Goal: Task Accomplishment & Management: Manage account settings

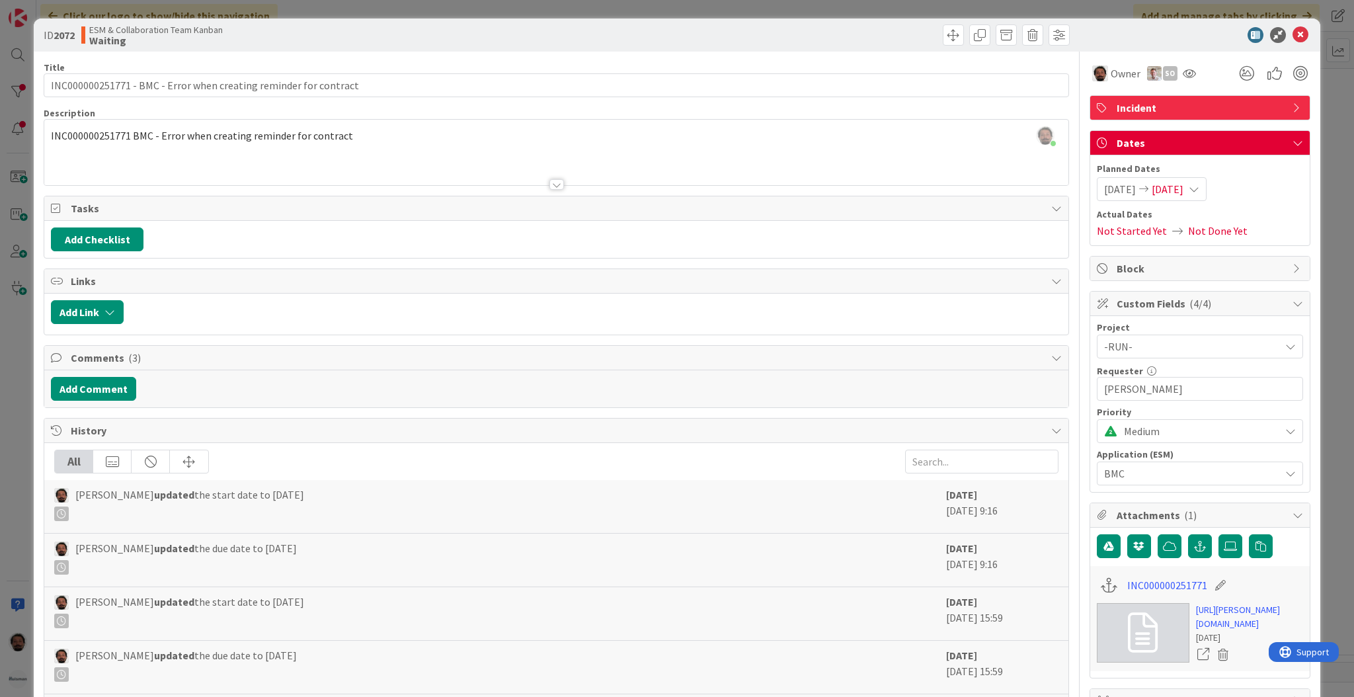
click at [1328, 183] on div "ID 2072 ESM & Collaboration Team Kanban Waiting Title 65 / 128 INC000000251771 …" at bounding box center [677, 348] width 1354 height 697
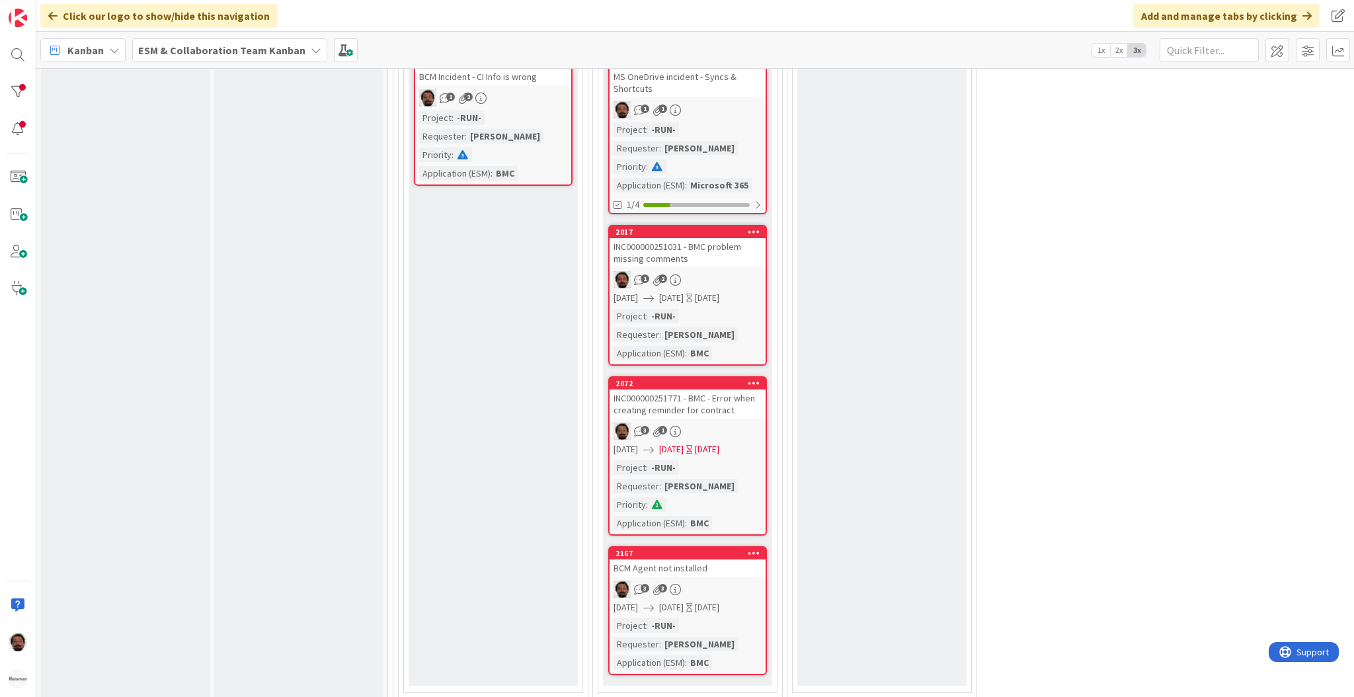
scroll to position [694, 21]
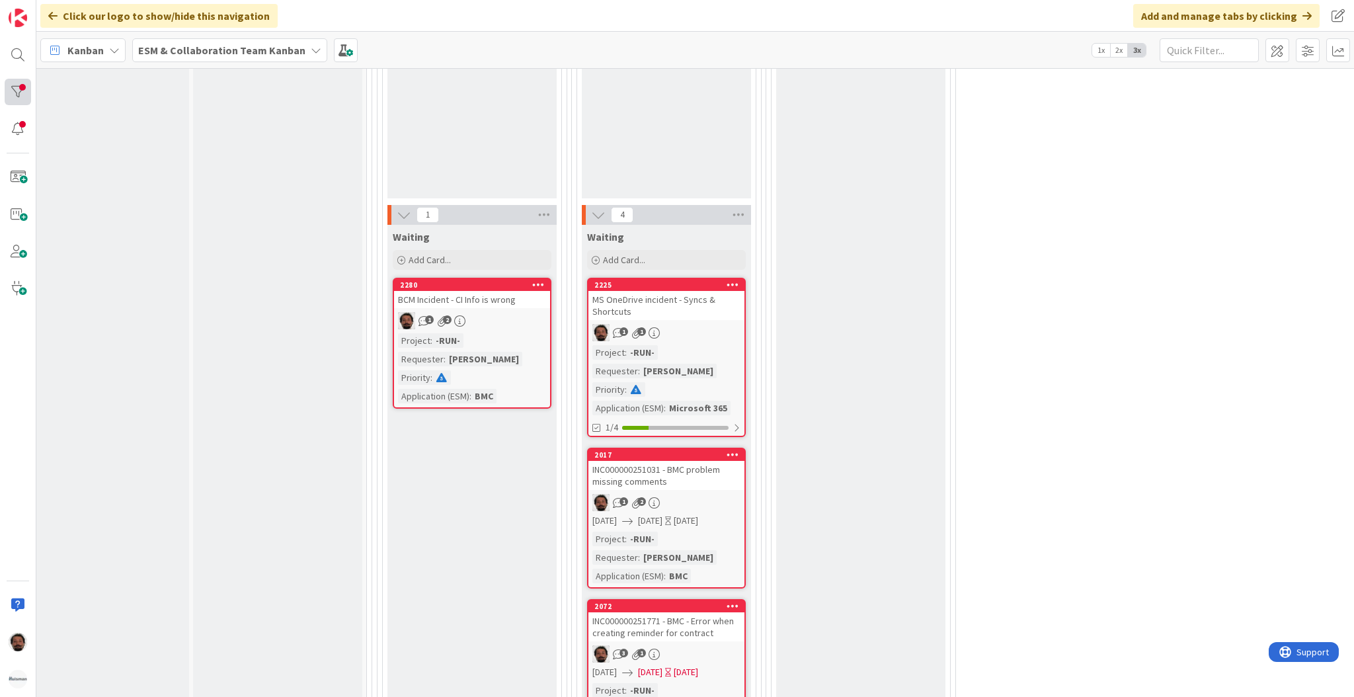
click at [30, 89] on body "Click our logo to show/hide this navigation Add and manage tabs by clicking Kan…" at bounding box center [677, 348] width 1354 height 697
click at [14, 90] on div at bounding box center [18, 92] width 26 height 26
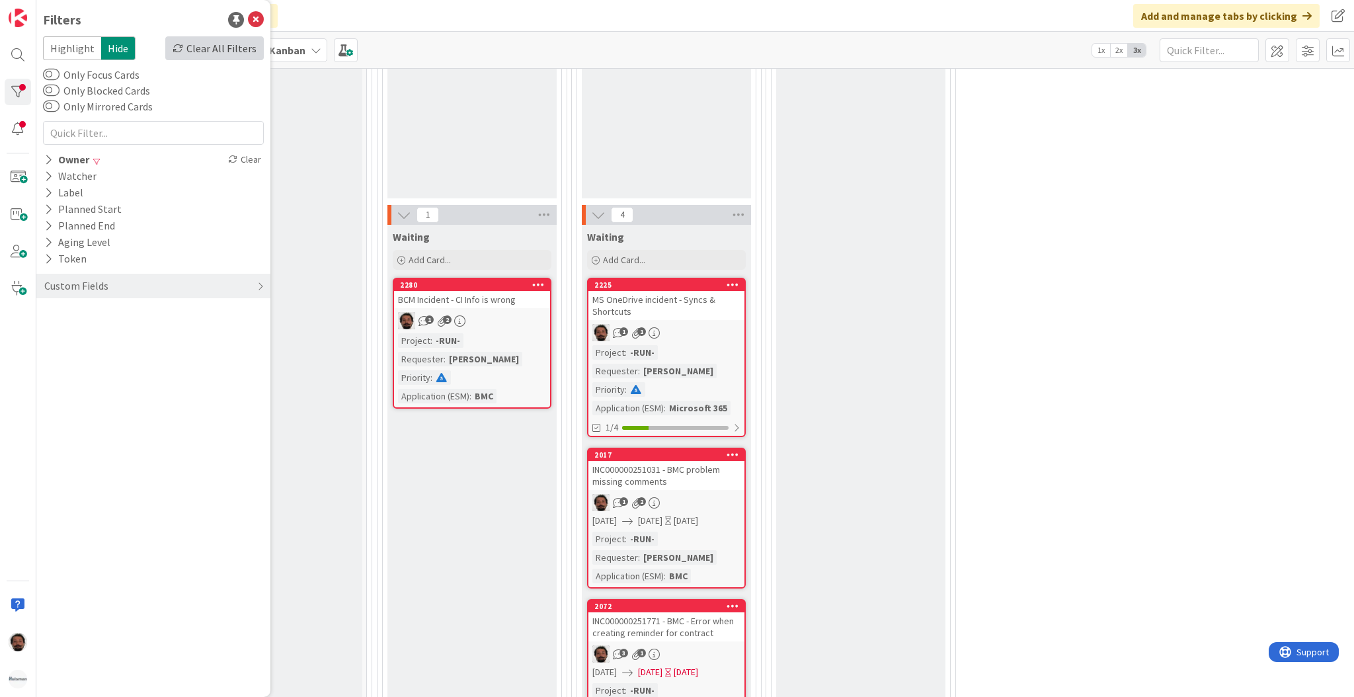
click at [251, 47] on div "Clear All Filters" at bounding box center [214, 48] width 98 height 24
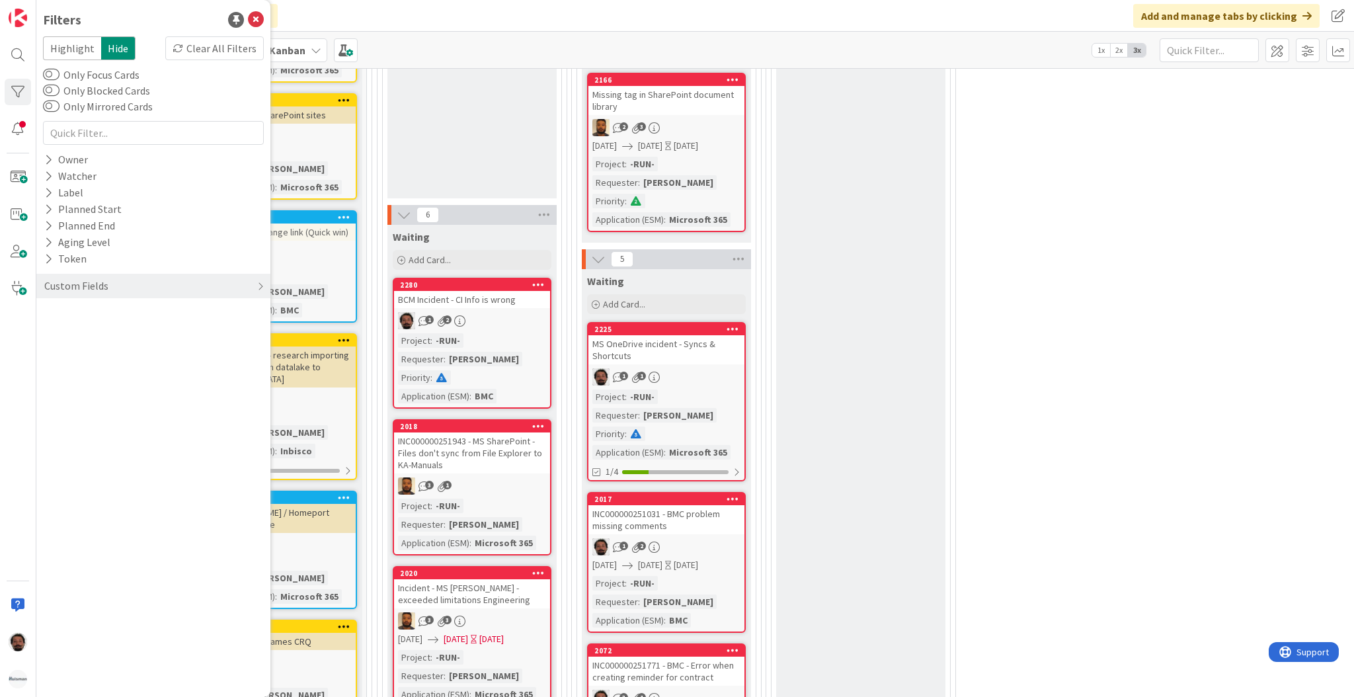
click at [800, 485] on div "Validating Add Card..." at bounding box center [860, 568] width 169 height 1097
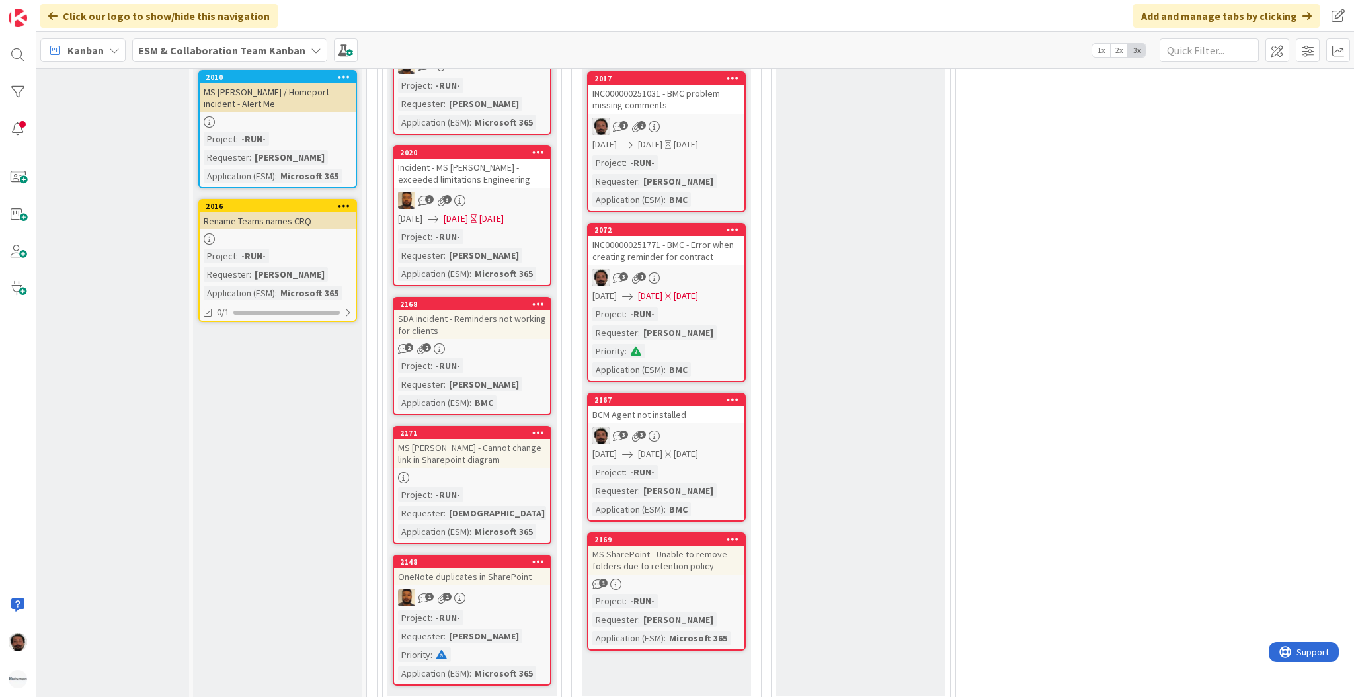
scroll to position [1120, 21]
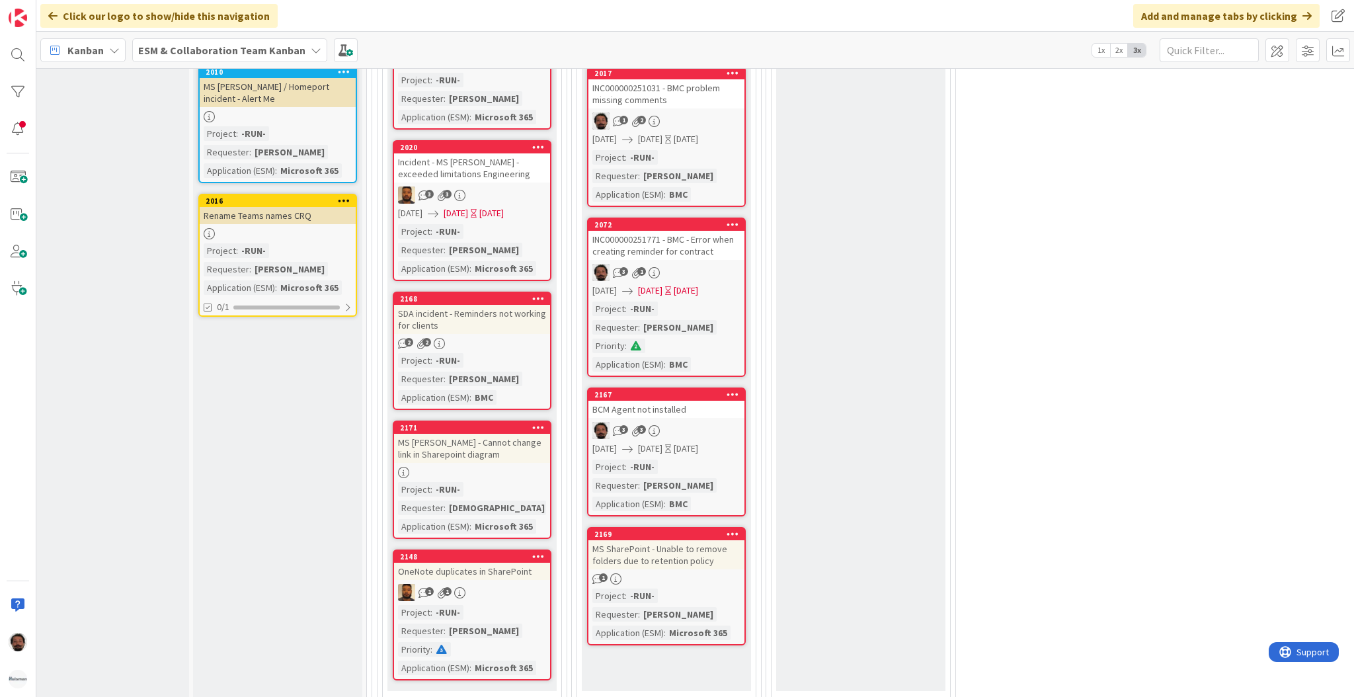
click at [502, 331] on div "2168 SDA incident - Reminders not working for clients 2 2 Project : -RUN- Reque…" at bounding box center [472, 350] width 159 height 118
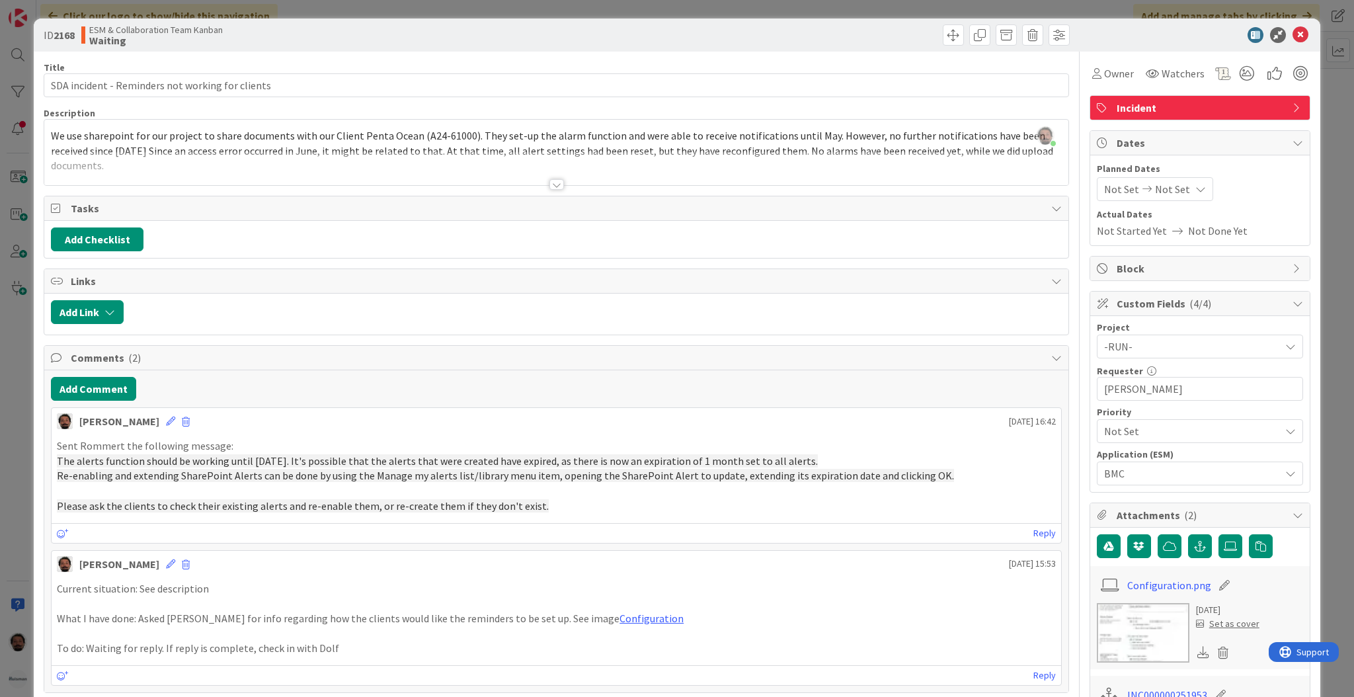
click at [541, 177] on div at bounding box center [556, 168] width 1024 height 34
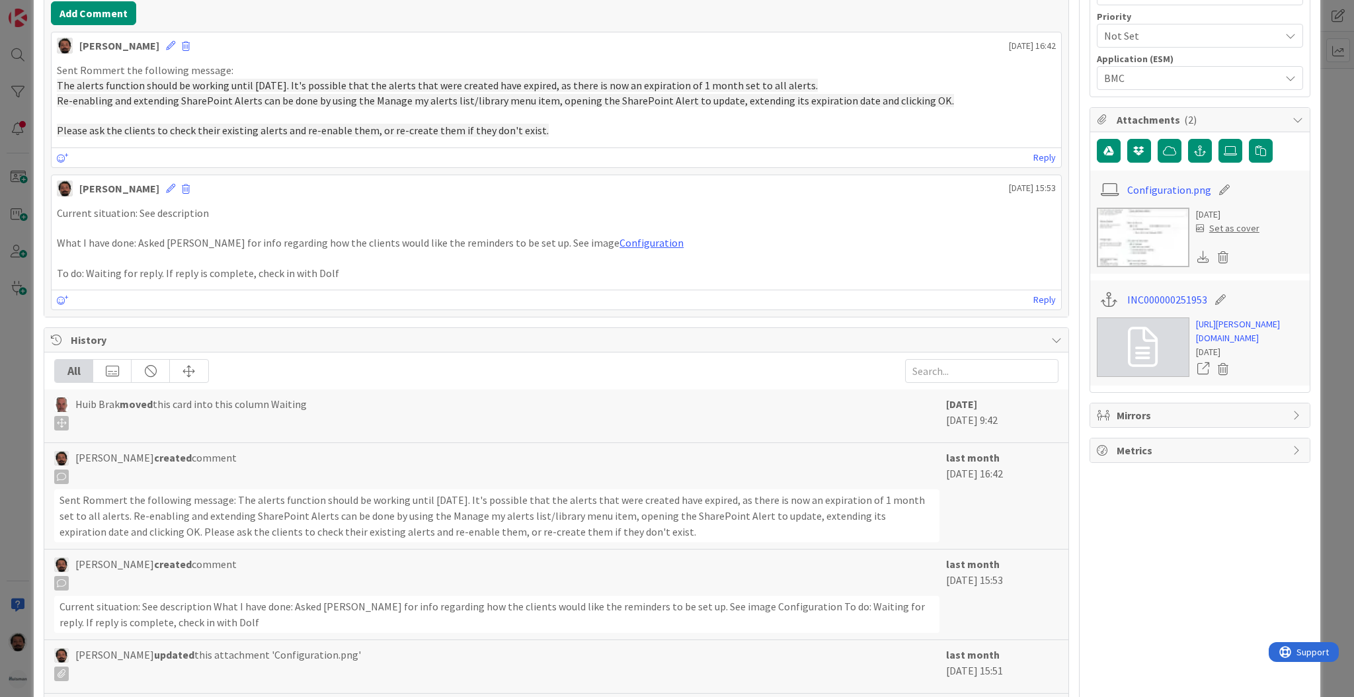
scroll to position [397, 0]
click at [1210, 331] on link "[URL][PERSON_NAME][DOMAIN_NAME]" at bounding box center [1249, 330] width 107 height 28
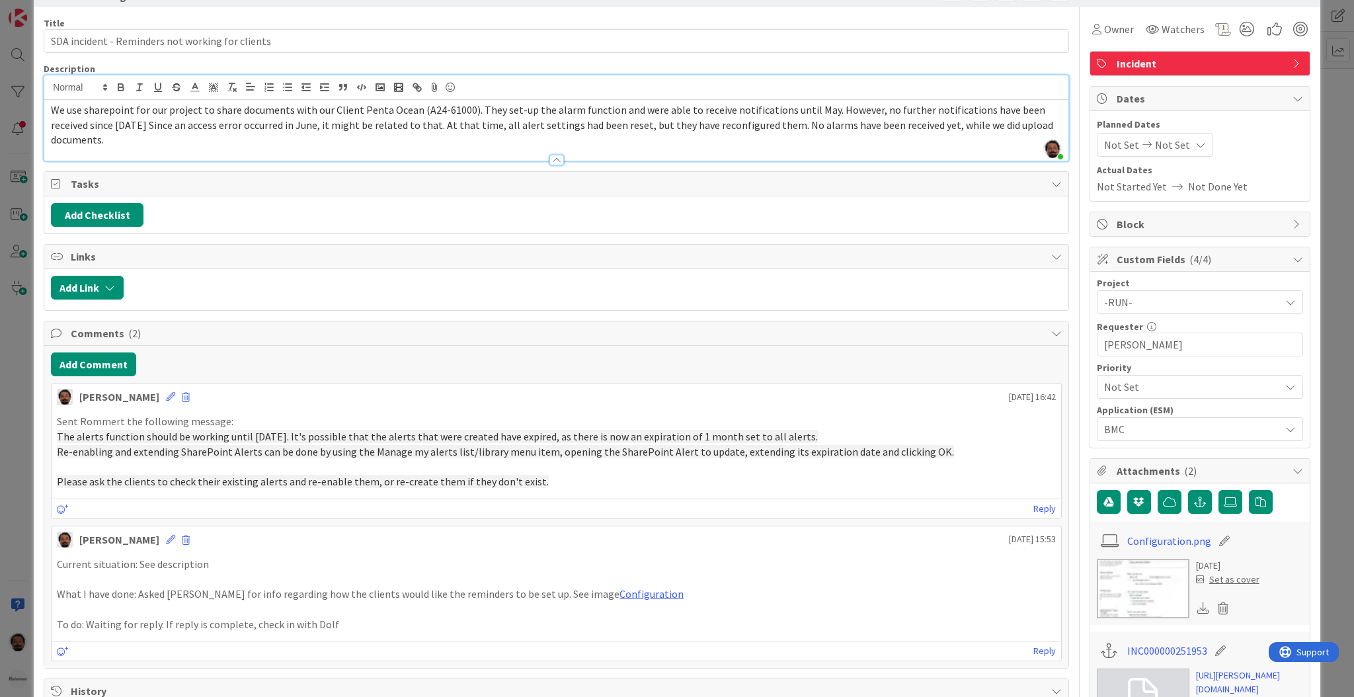
scroll to position [0, 0]
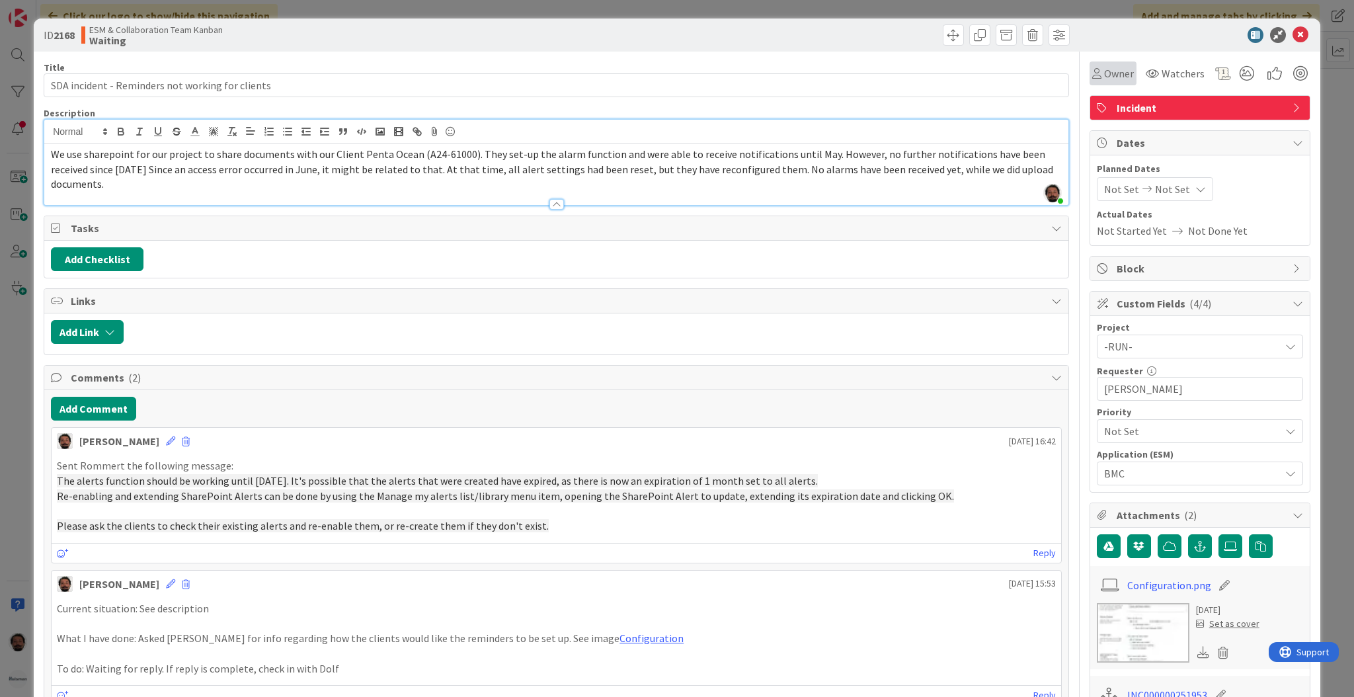
click at [1092, 79] on div "Owner" at bounding box center [1113, 73] width 42 height 16
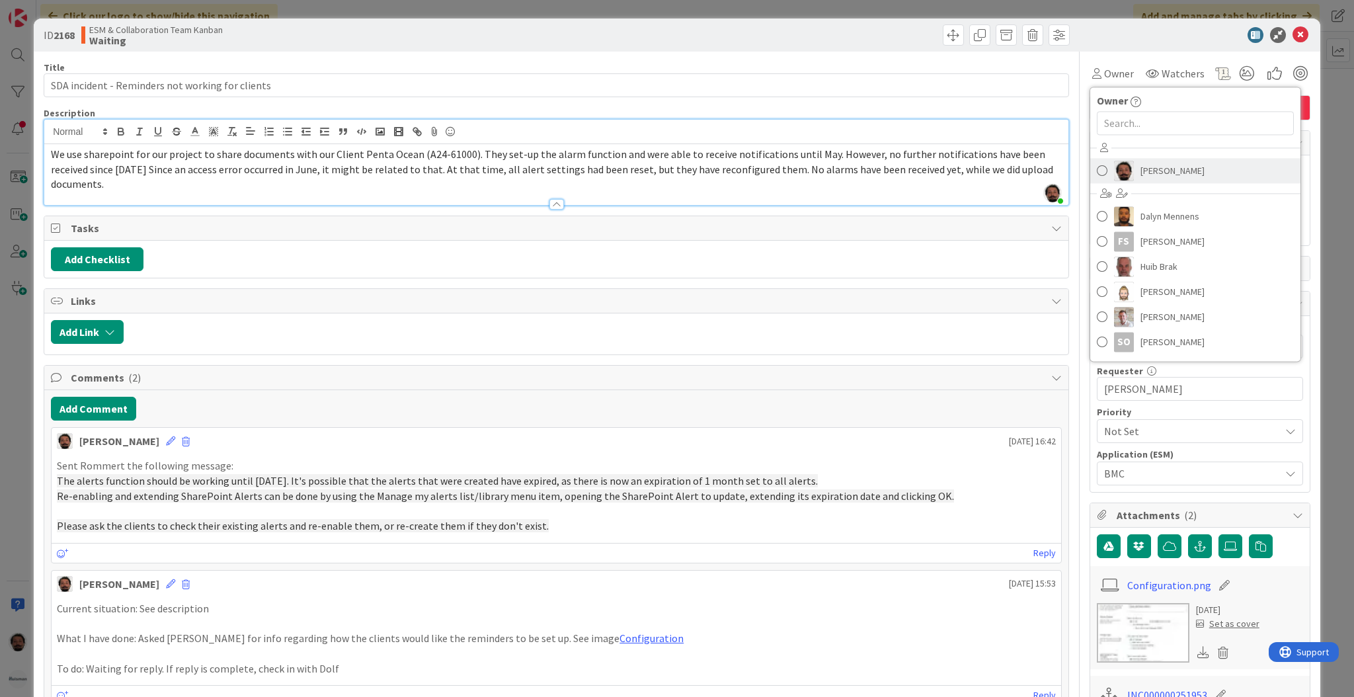
click at [1140, 169] on span "[PERSON_NAME]" at bounding box center [1172, 171] width 64 height 20
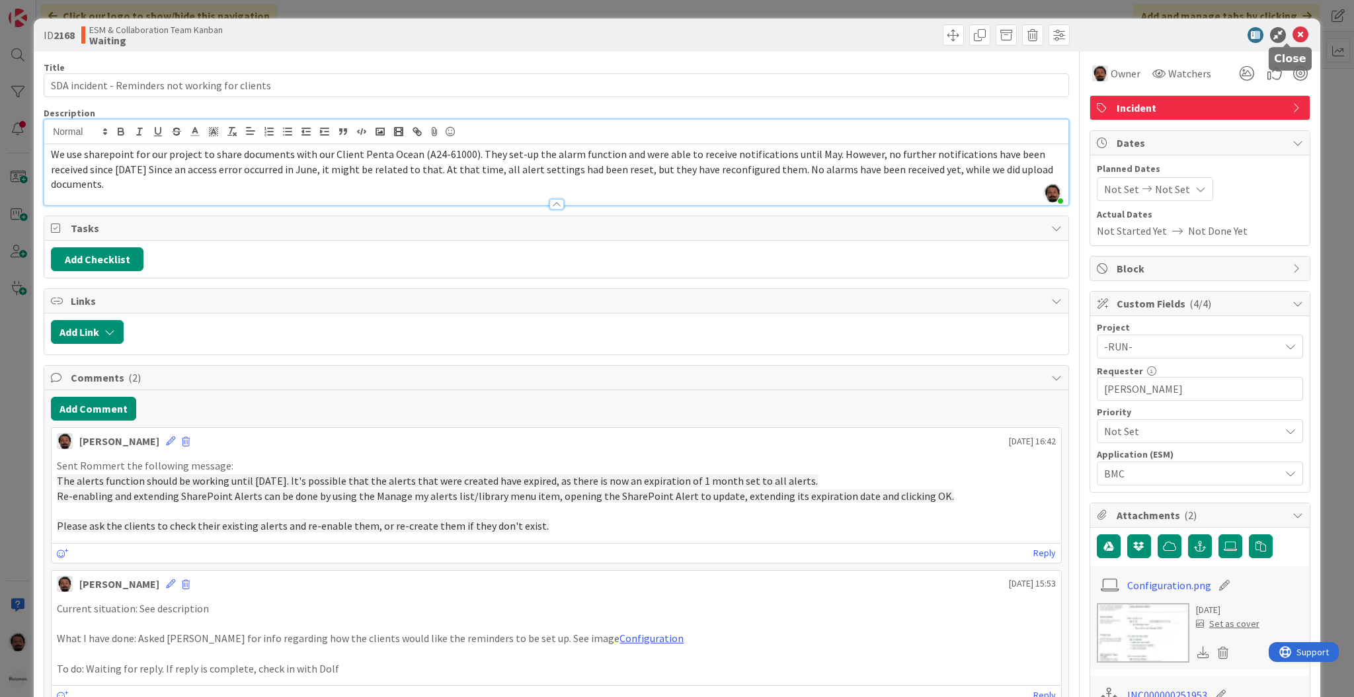
click at [1292, 36] on icon at bounding box center [1300, 35] width 16 height 16
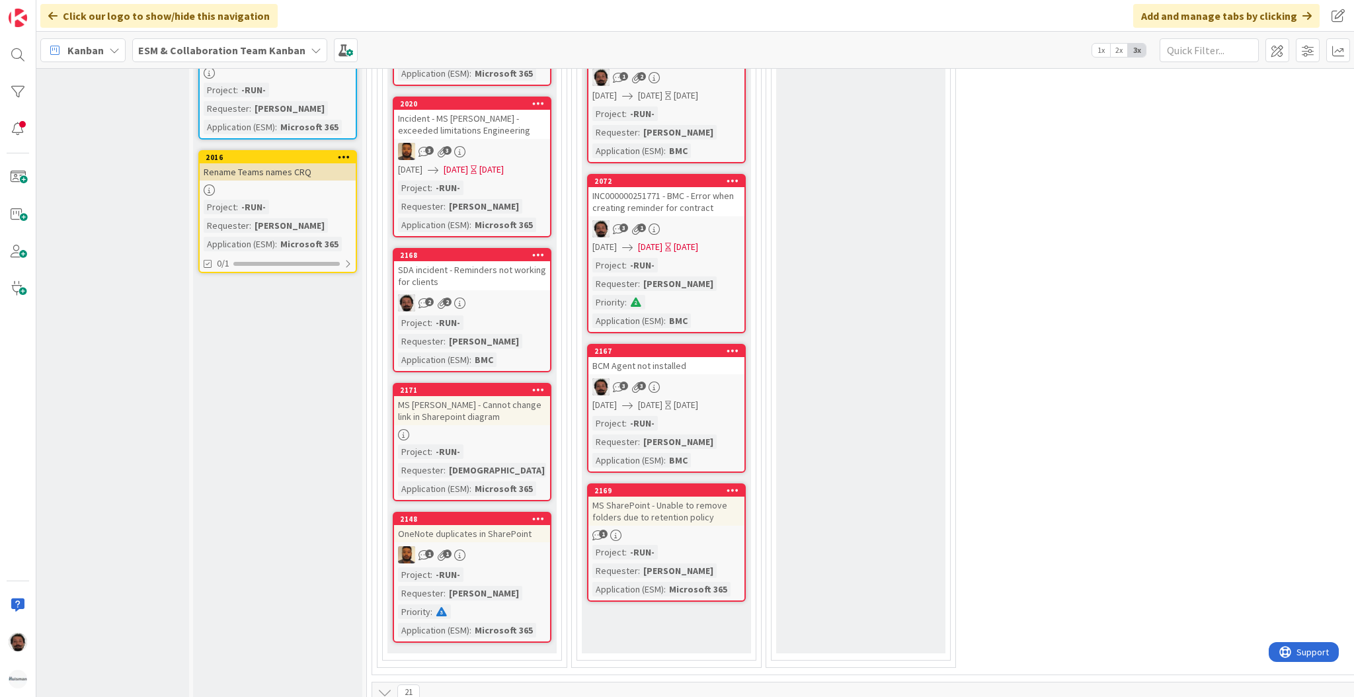
click at [695, 503] on div "2169 MS SharePoint - Unable to remove folders due to retention policy 1 Project…" at bounding box center [666, 542] width 159 height 118
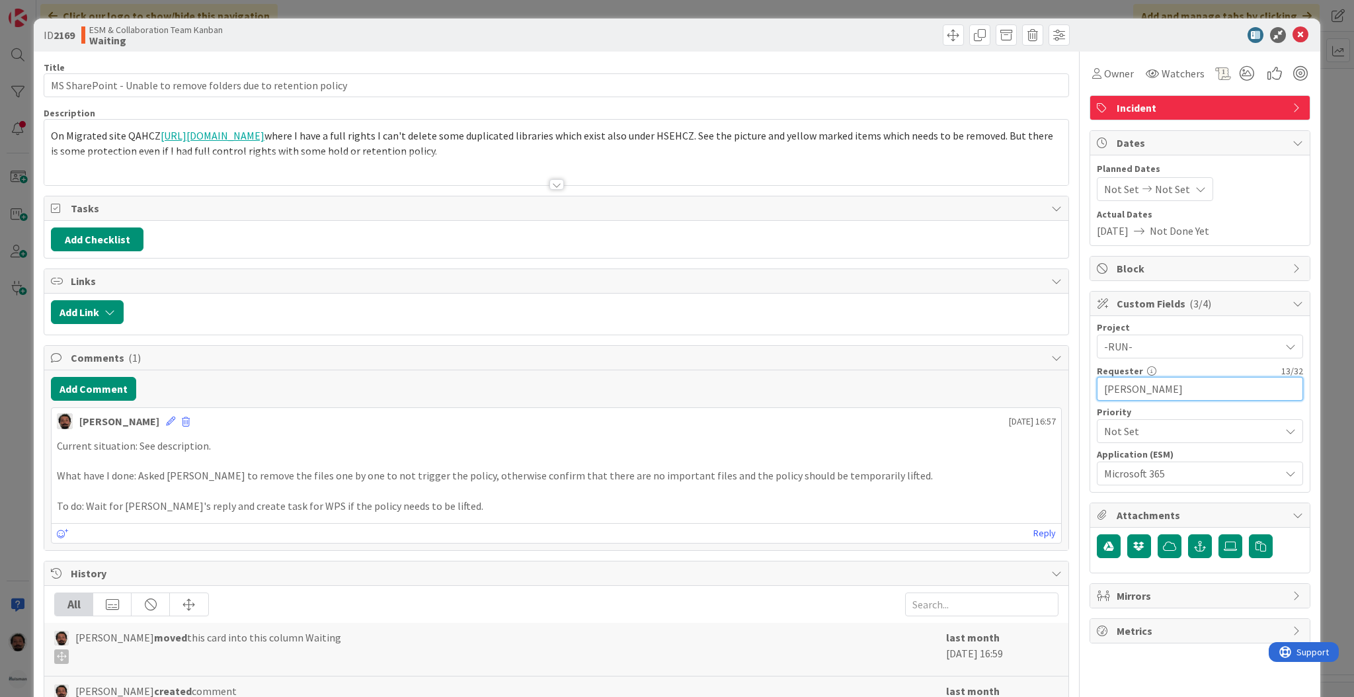
drag, startPoint x: 1206, startPoint y: 399, endPoint x: 1177, endPoint y: 231, distance: 170.3
click at [1177, 231] on div "Owner Watchers Incident Dates Planned Dates Not Set Not Set Actual Dates [DATE]…" at bounding box center [1199, 514] width 221 height 925
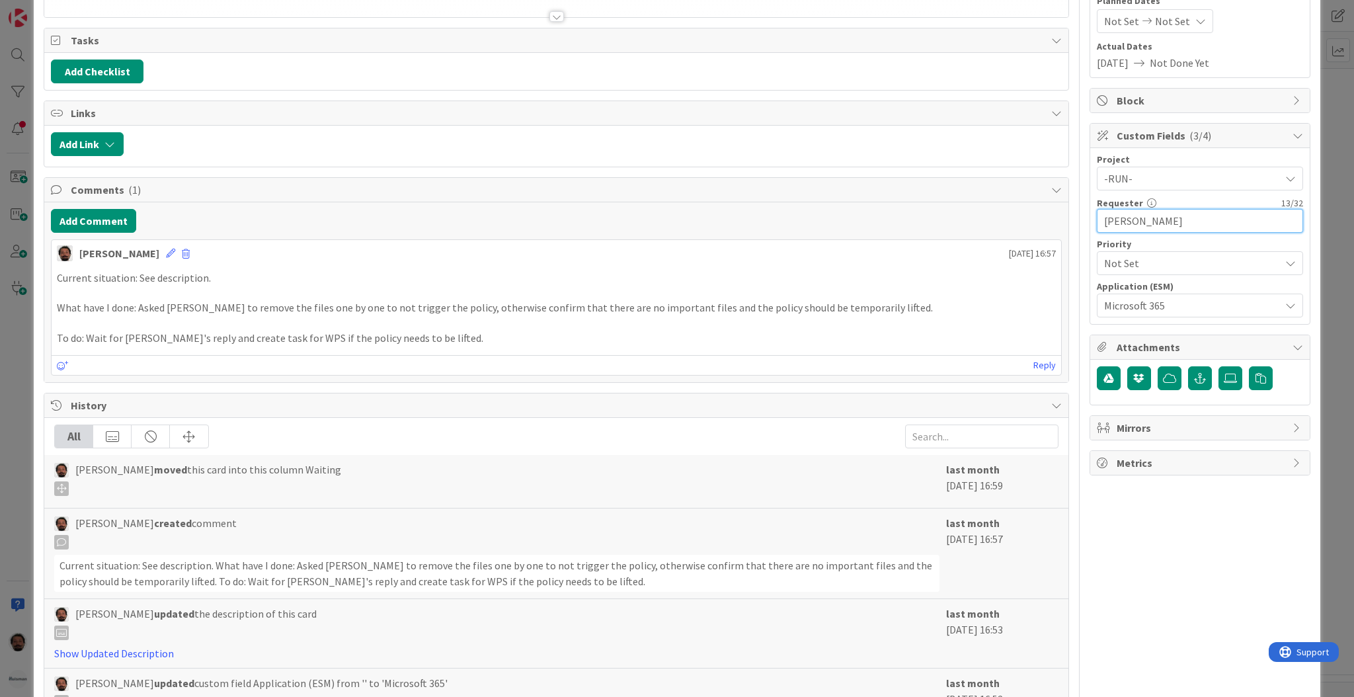
scroll to position [169, 0]
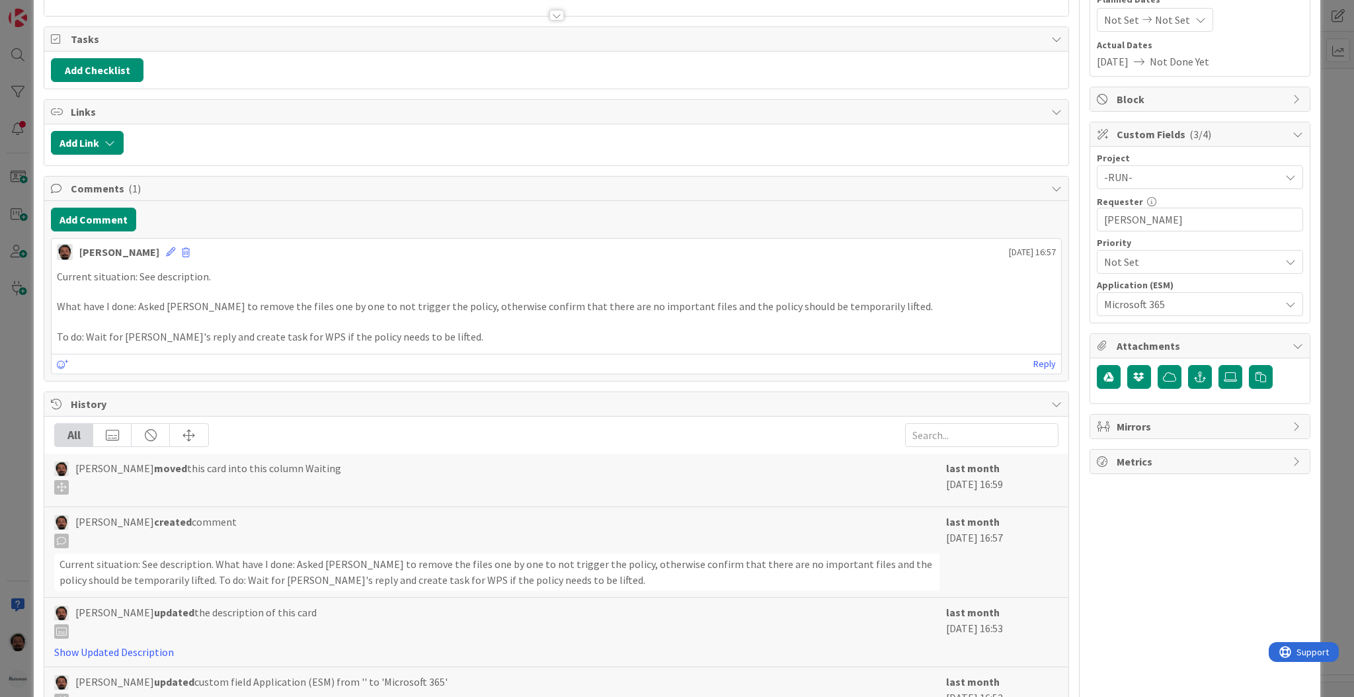
click at [1167, 428] on span "Mirrors" at bounding box center [1200, 426] width 169 height 16
click at [1127, 590] on div "Owner Watchers Incident Dates Planned Dates Not Set Not Set Actual Dates [DATE]…" at bounding box center [1199, 344] width 221 height 925
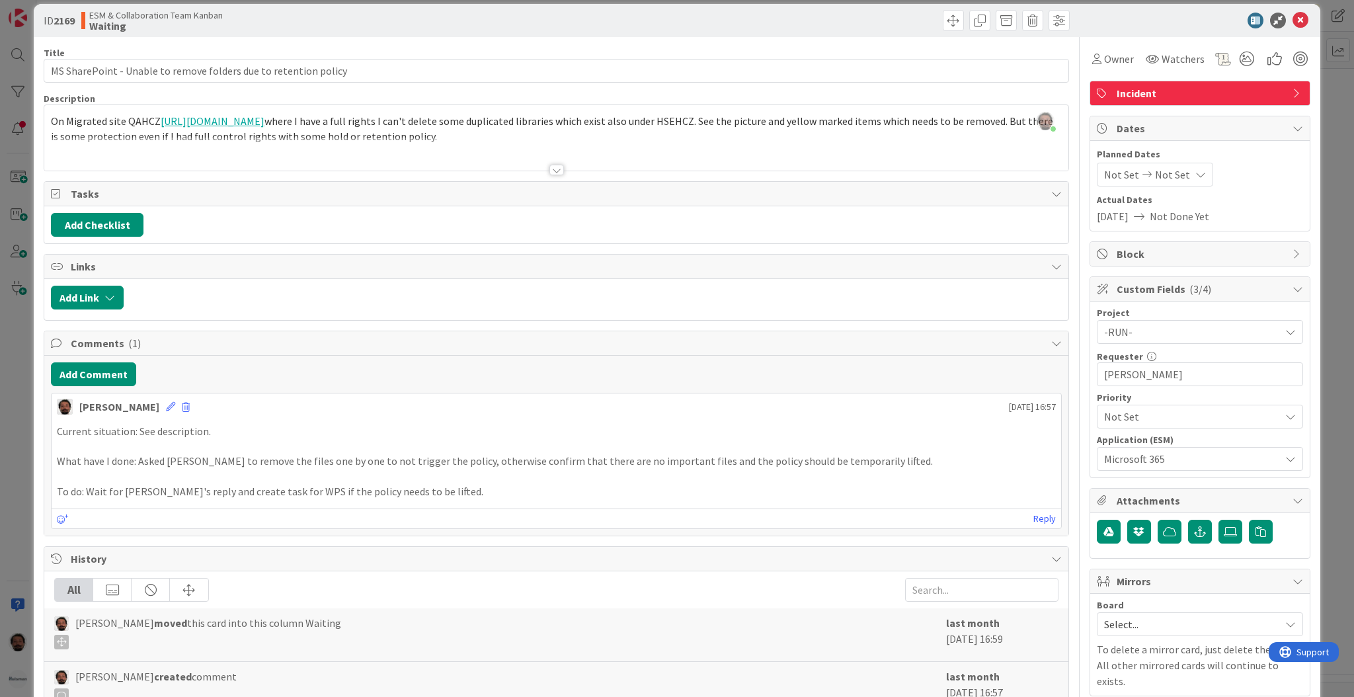
scroll to position [0, 0]
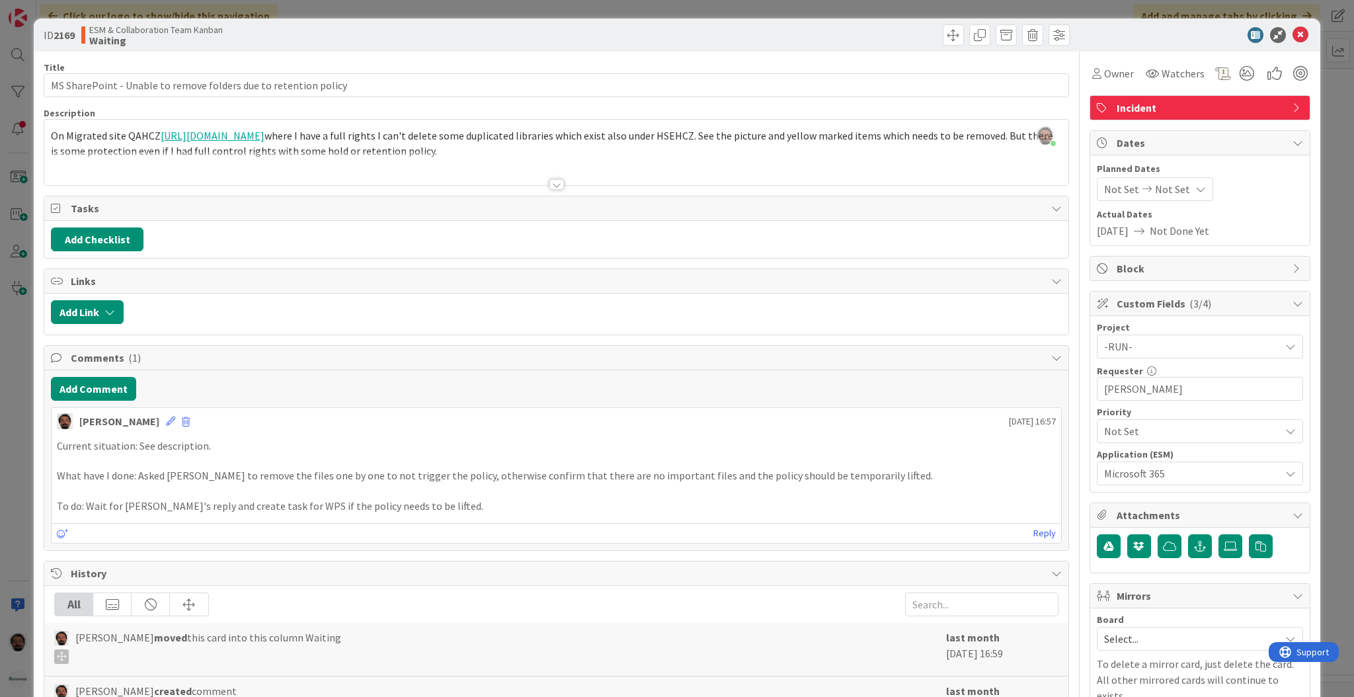
click at [554, 182] on div at bounding box center [556, 184] width 15 height 11
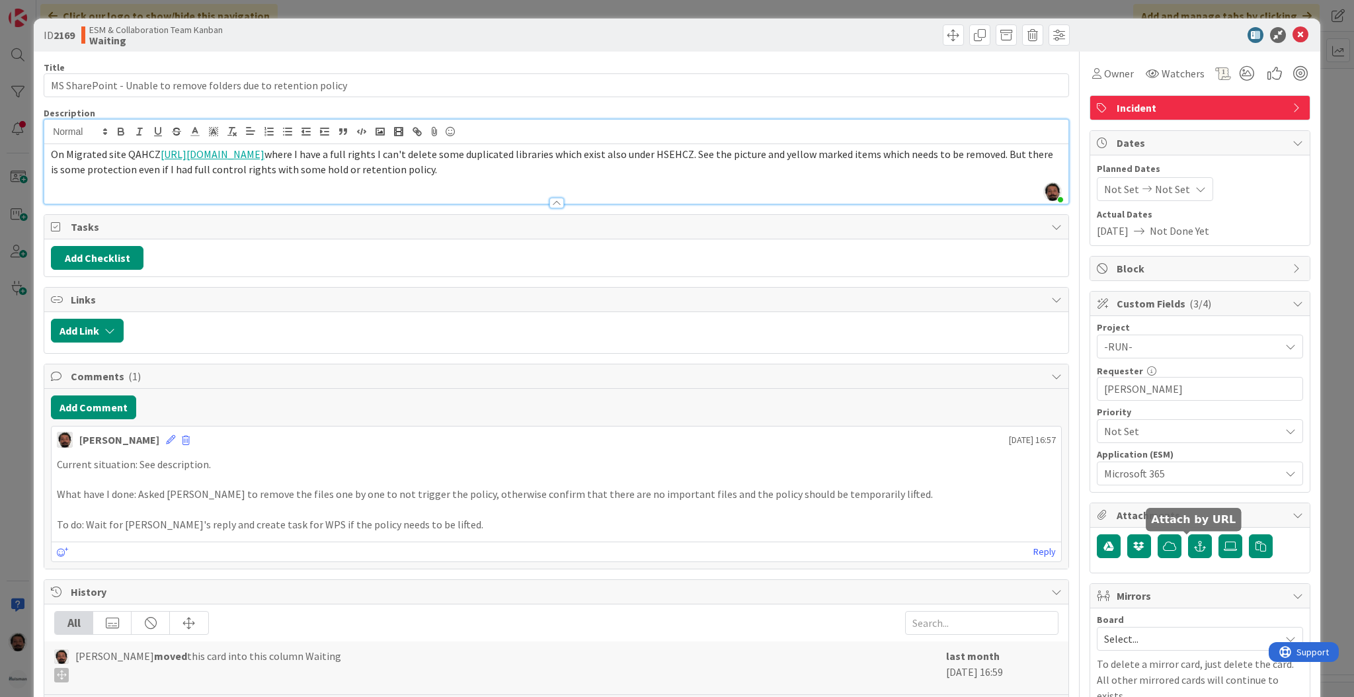
click at [1192, 561] on div at bounding box center [1200, 550] width 206 height 32
click at [1194, 547] on icon "button" at bounding box center [1200, 546] width 12 height 11
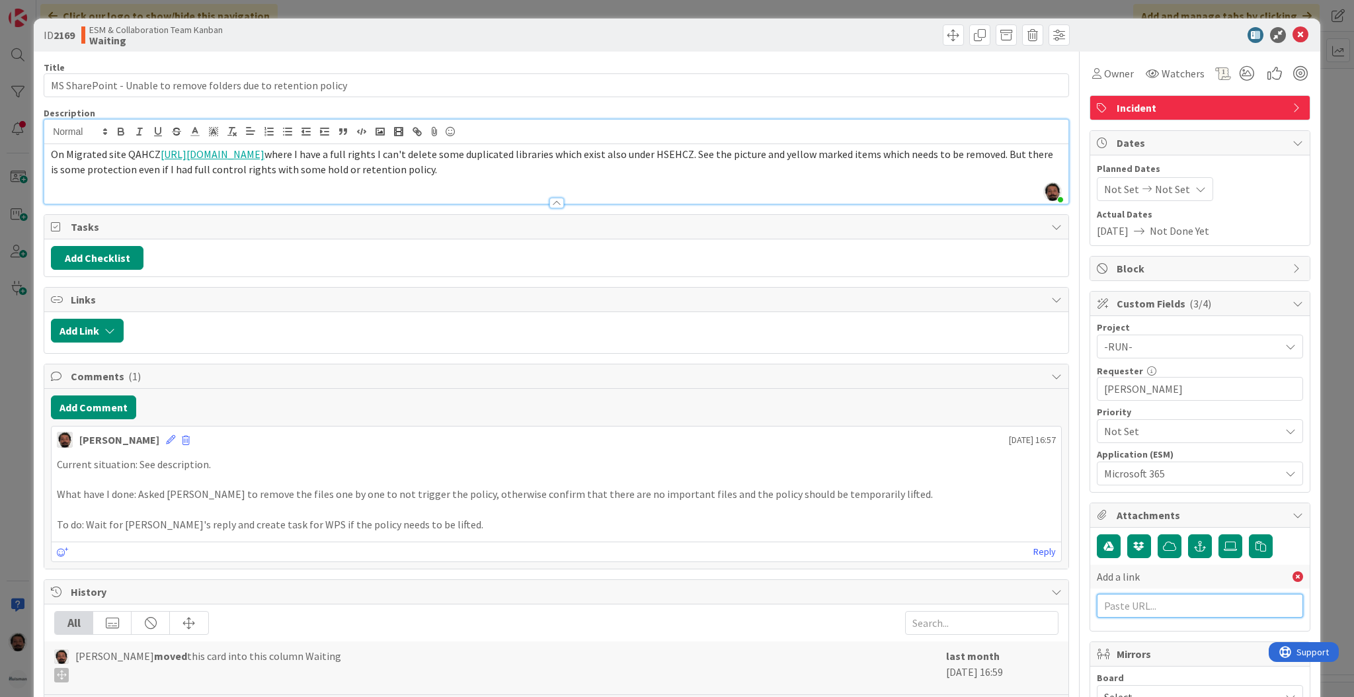
click at [1144, 600] on input "text" at bounding box center [1200, 606] width 206 height 24
paste input "[URL][PERSON_NAME][DOMAIN_NAME]"
type input "[URL][PERSON_NAME][DOMAIN_NAME]"
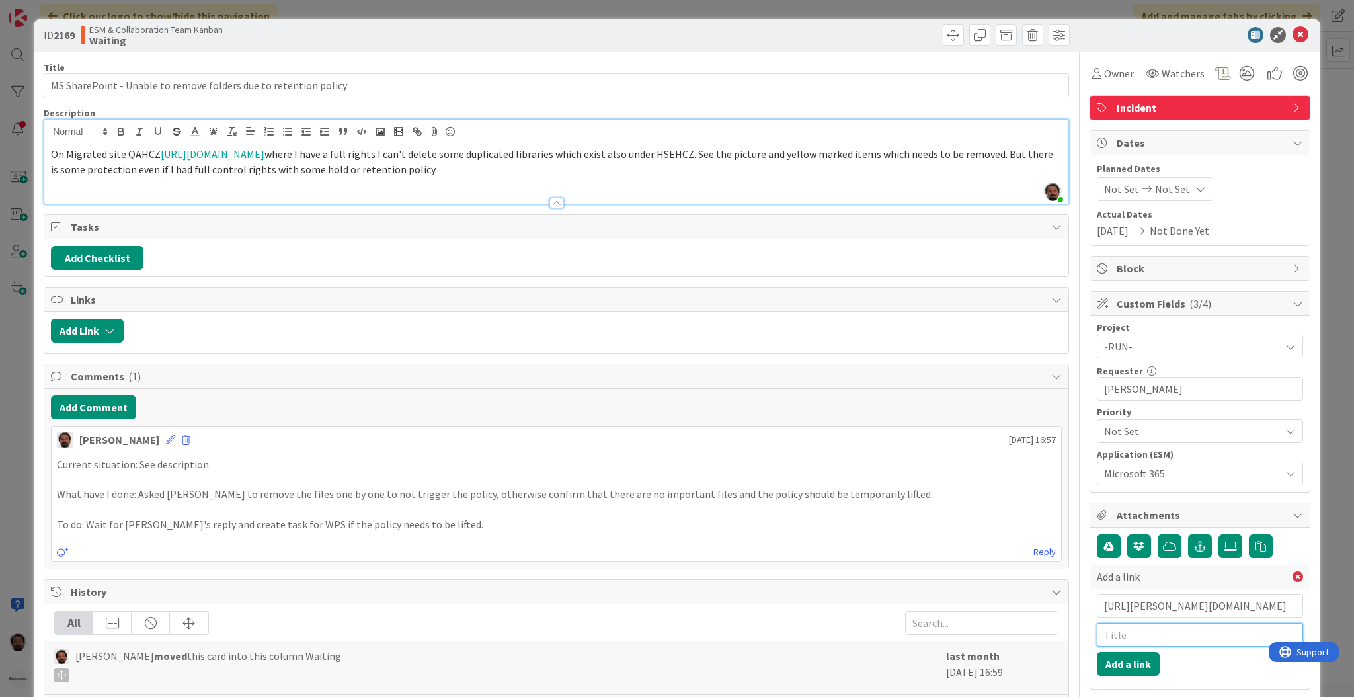
click at [1144, 630] on input "text" at bounding box center [1200, 635] width 206 height 24
click at [1142, 634] on input "text" at bounding box center [1200, 635] width 206 height 24
paste input "INC000000252309"
type input "INC000000252309"
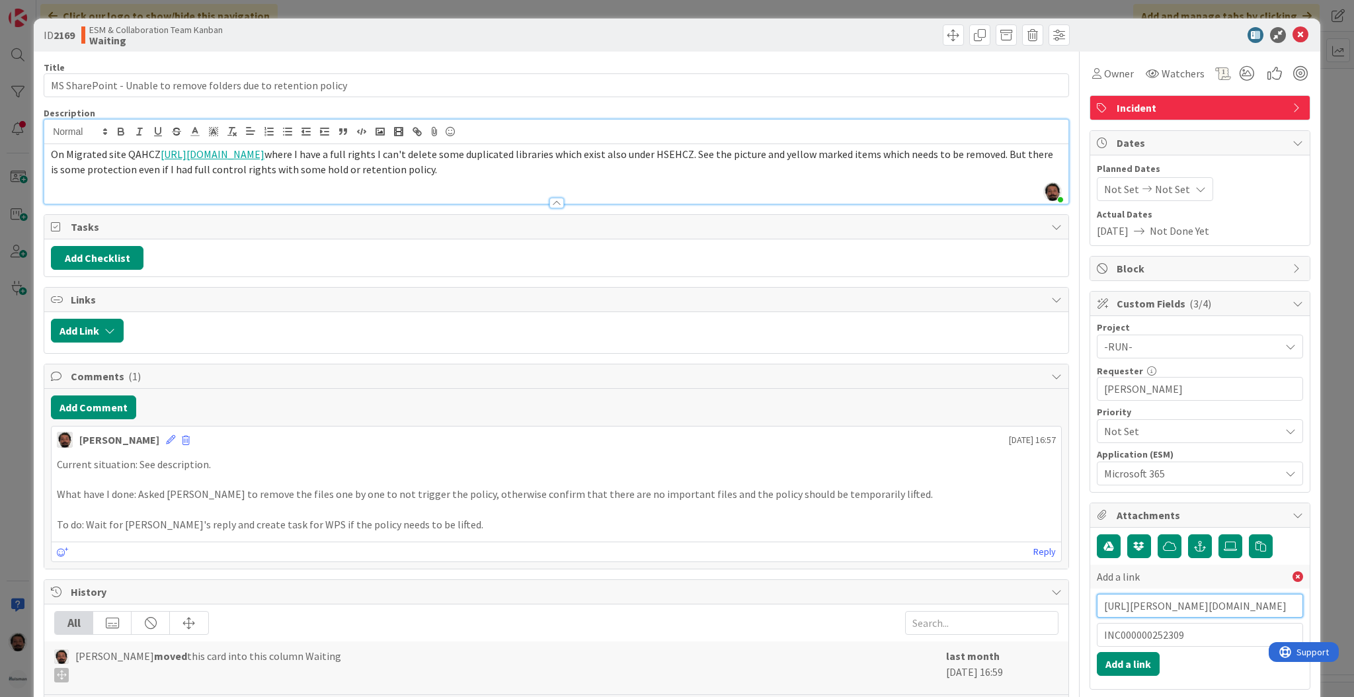
click at [1177, 603] on input "[URL][PERSON_NAME][DOMAIN_NAME]" at bounding box center [1200, 606] width 206 height 24
paste input "[URL][PERSON_NAME][DOMAIN_NAME]"
type input "[URL][PERSON_NAME][DOMAIN_NAME]"
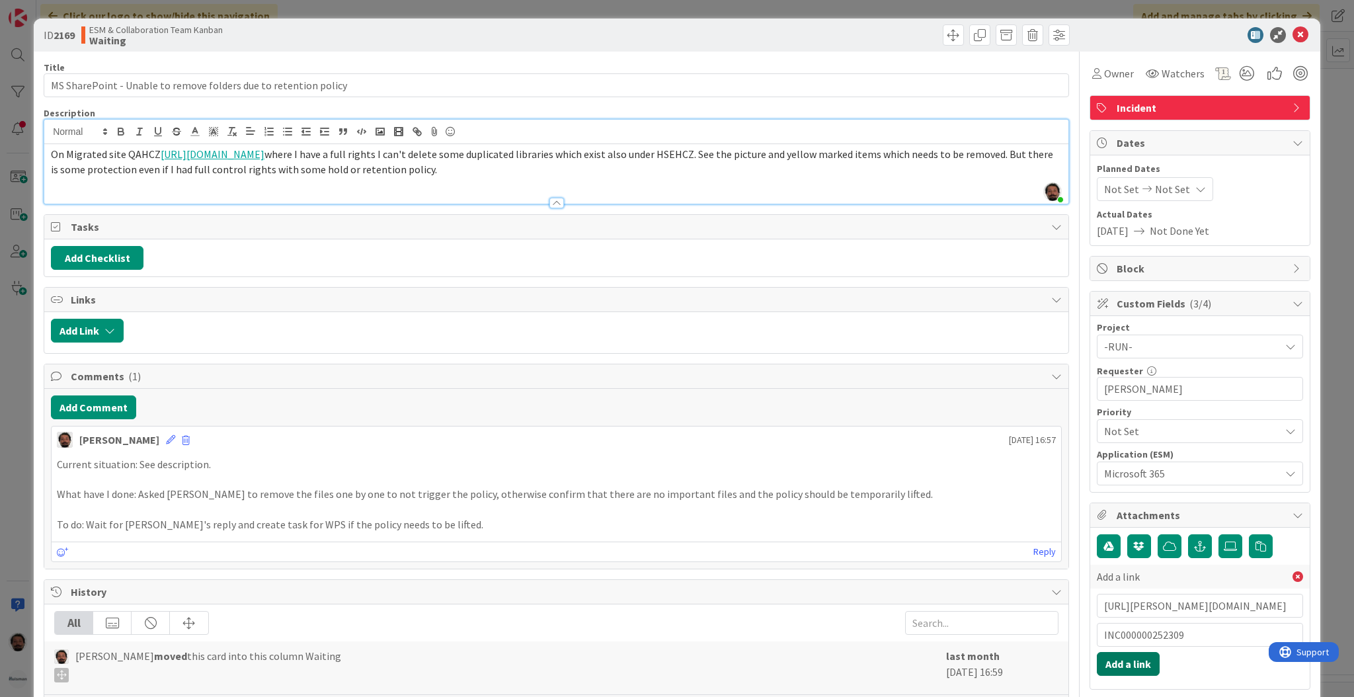
click at [1129, 661] on button "Add a link" at bounding box center [1128, 664] width 63 height 24
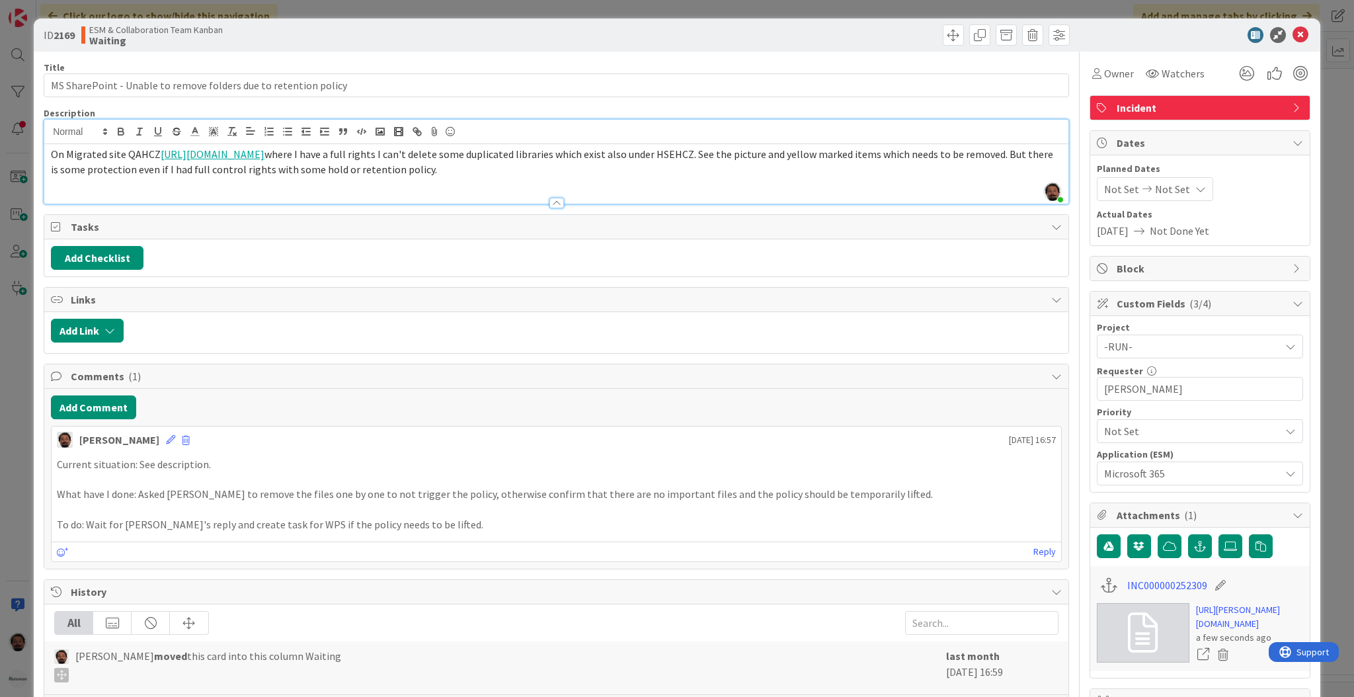
drag, startPoint x: 800, startPoint y: 147, endPoint x: 1140, endPoint y: 48, distance: 354.7
click at [1034, 71] on div "Title 64 / 128 MS SharePoint - Unable to remove folders due to retention policy…" at bounding box center [556, 524] width 1025 height 944
click at [1292, 28] on icon at bounding box center [1300, 35] width 16 height 16
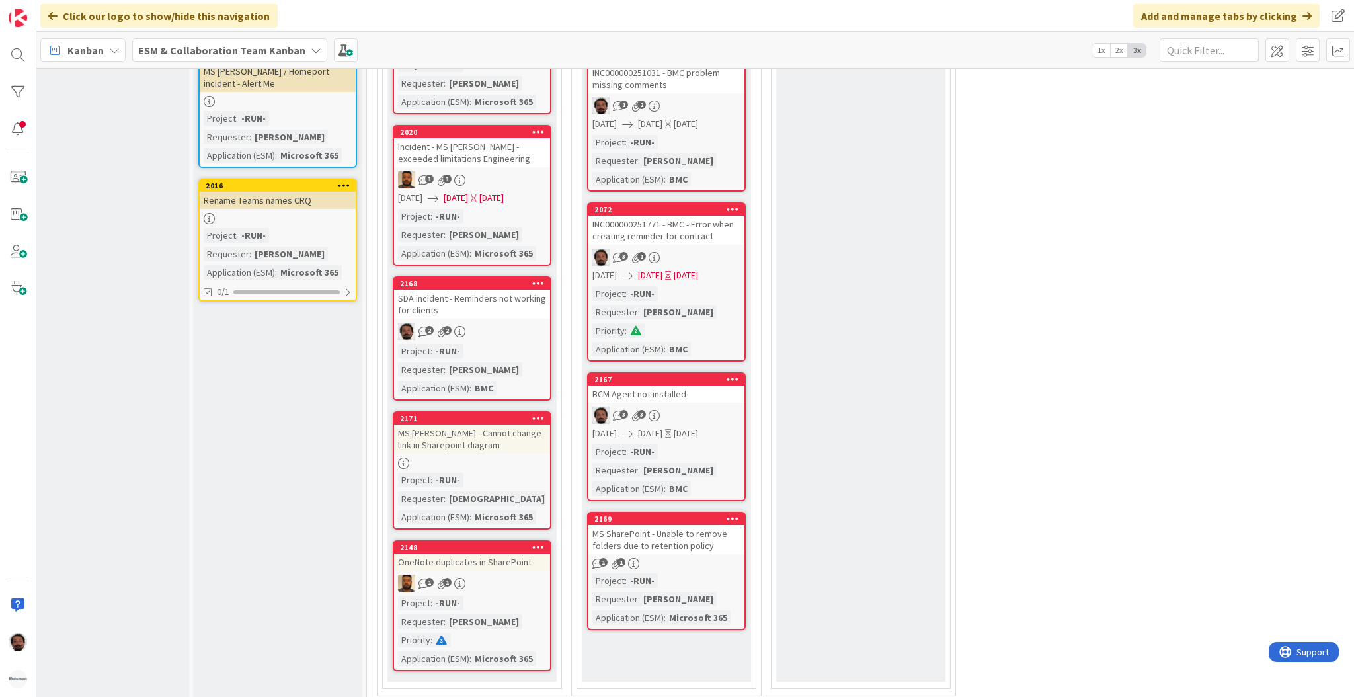
click at [504, 434] on div "MS [PERSON_NAME] - Cannot change link in Sharepoint diagram" at bounding box center [472, 438] width 156 height 29
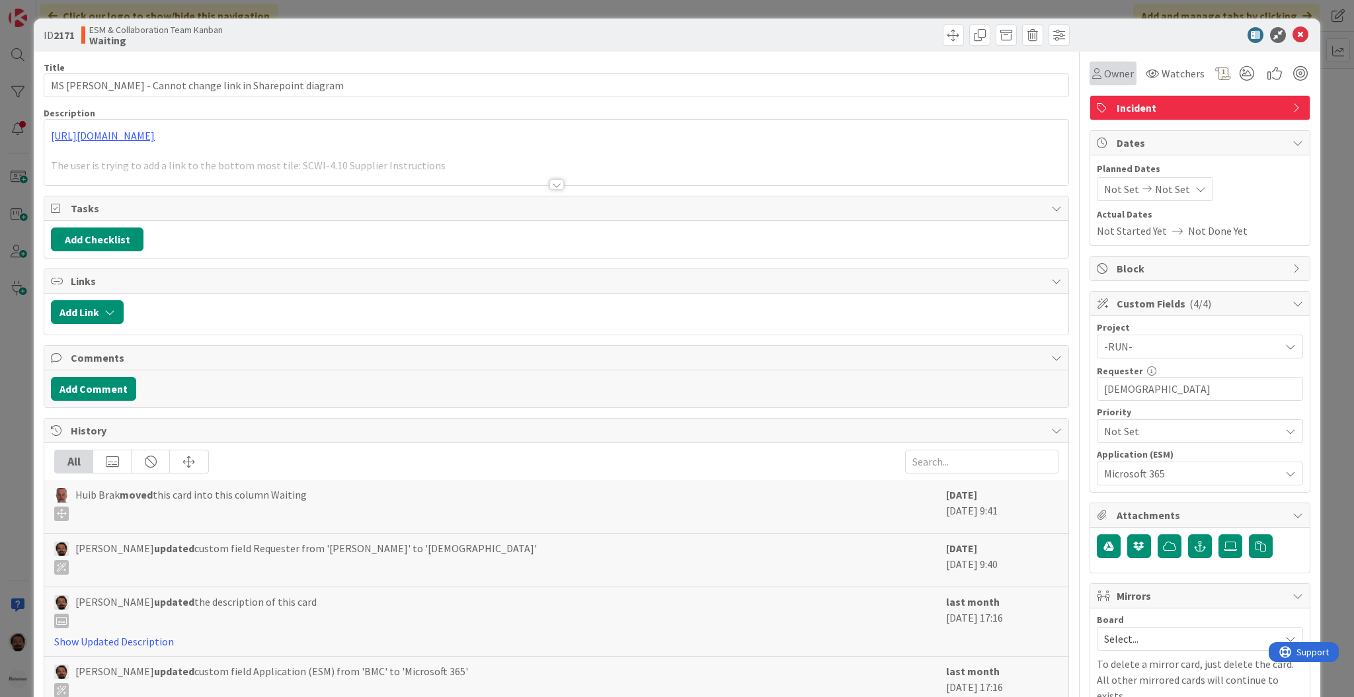
click at [1108, 73] on span "Owner" at bounding box center [1119, 73] width 30 height 16
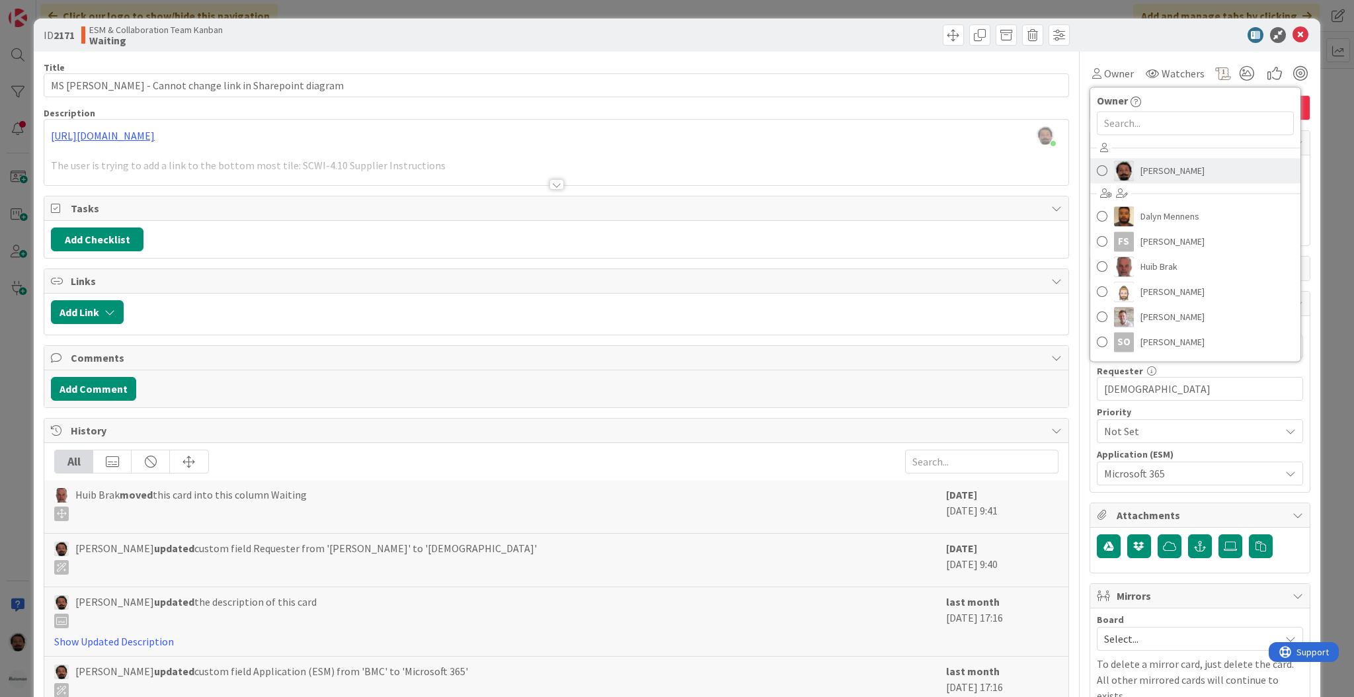
click at [1097, 166] on span at bounding box center [1102, 171] width 11 height 20
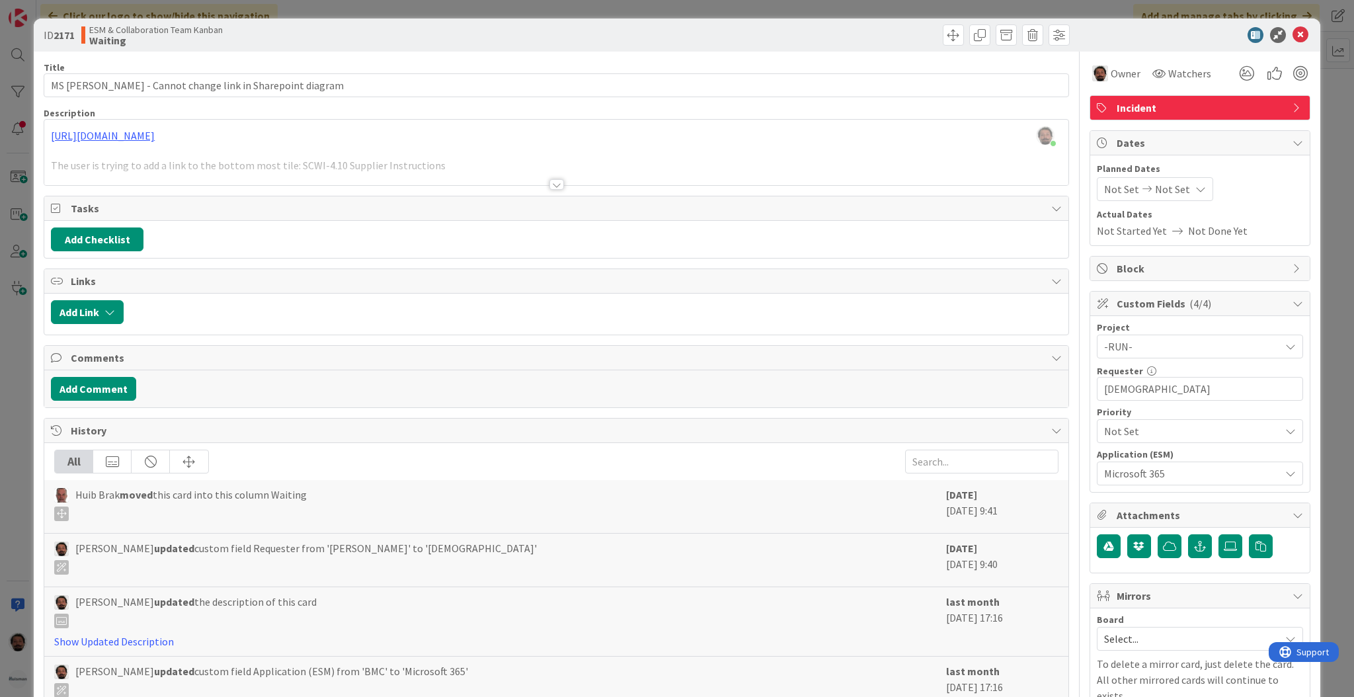
type input "MS [PERSON_NAME] - Cannot change link in Sharepoint diagram"
click at [1292, 36] on icon at bounding box center [1300, 35] width 16 height 16
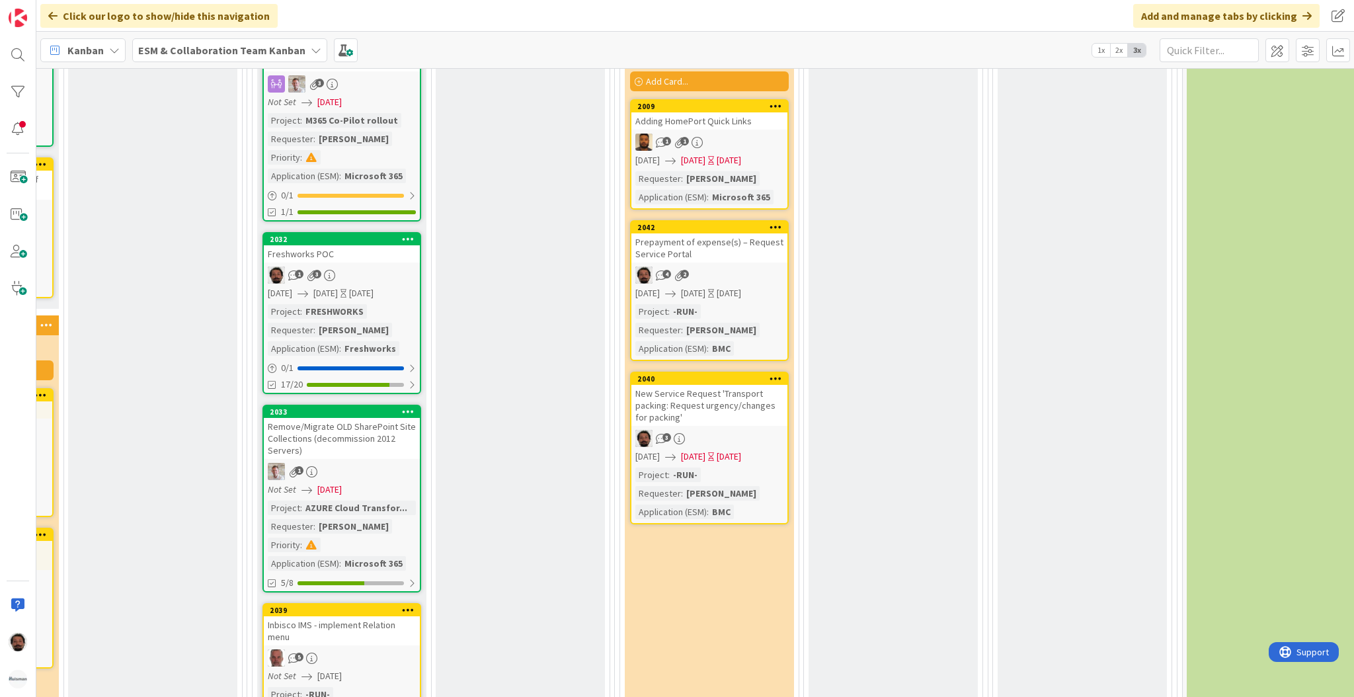
scroll to position [2335, 519]
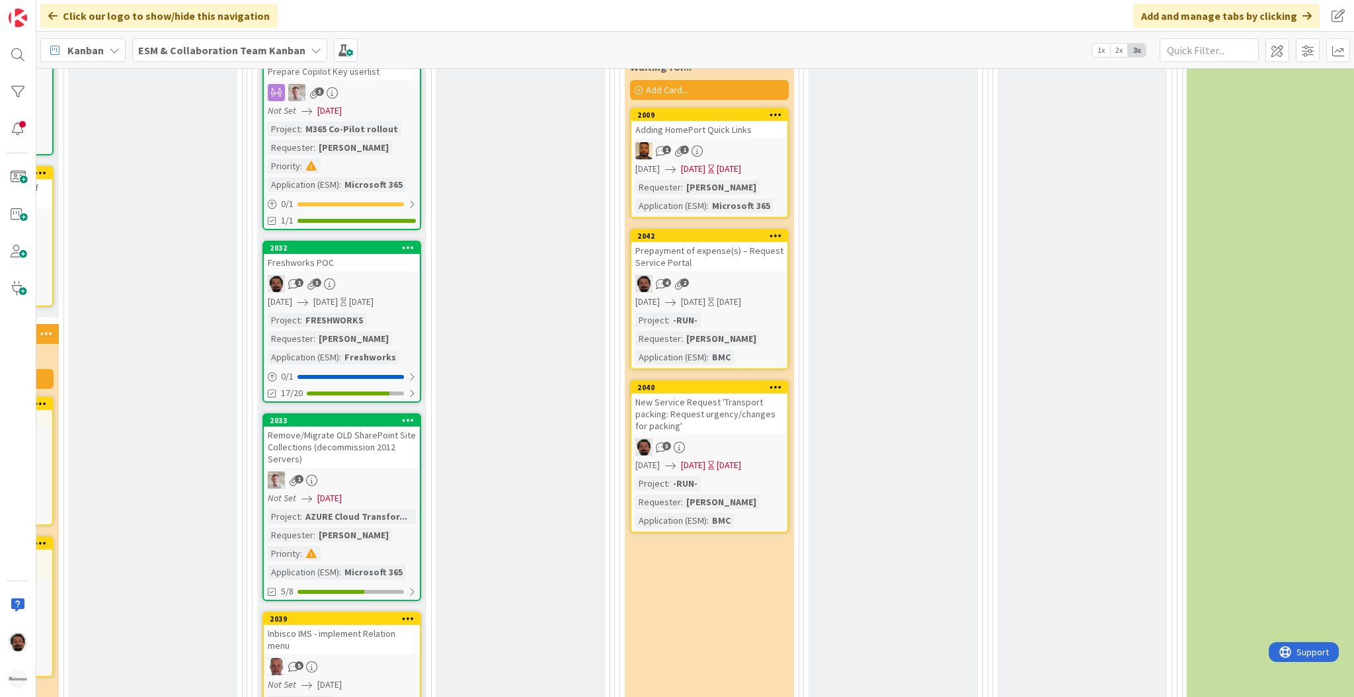
click at [749, 407] on div "New Service Request 'Transport packing: Request urgency/changes for packing'" at bounding box center [709, 413] width 156 height 41
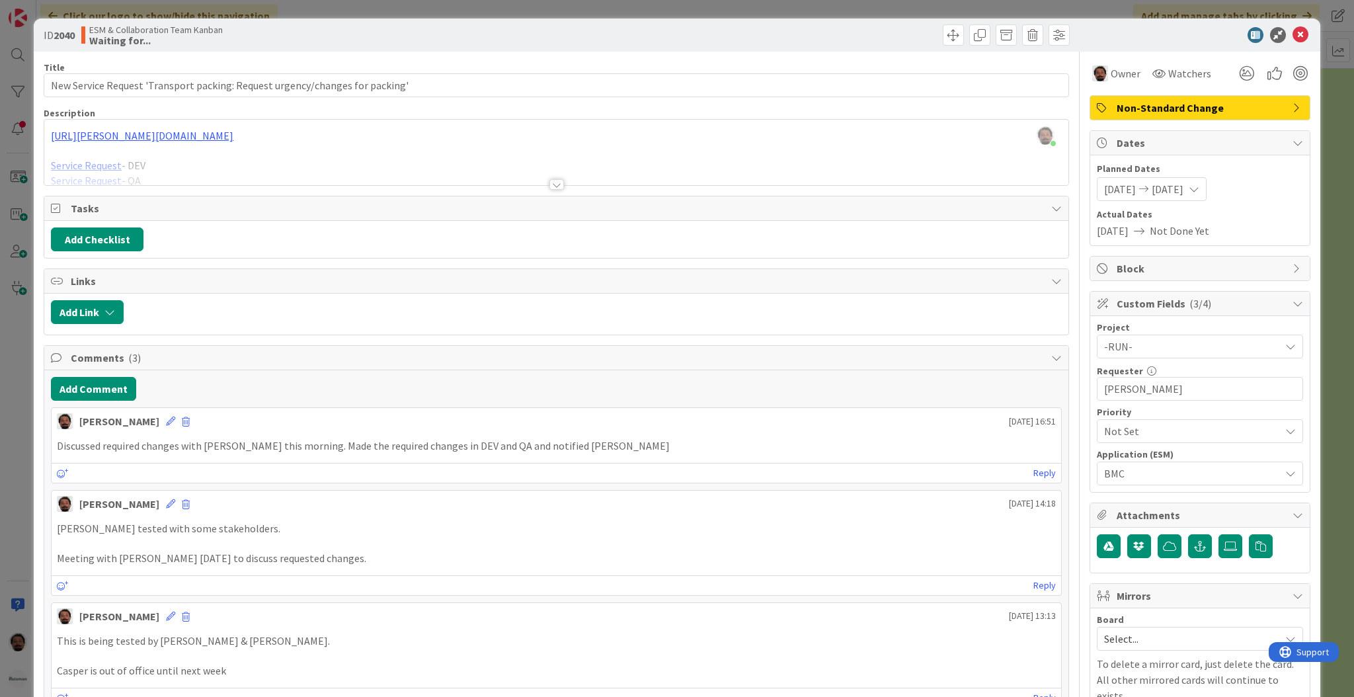
click at [1170, 188] on span "[DATE]" at bounding box center [1167, 189] width 32 height 16
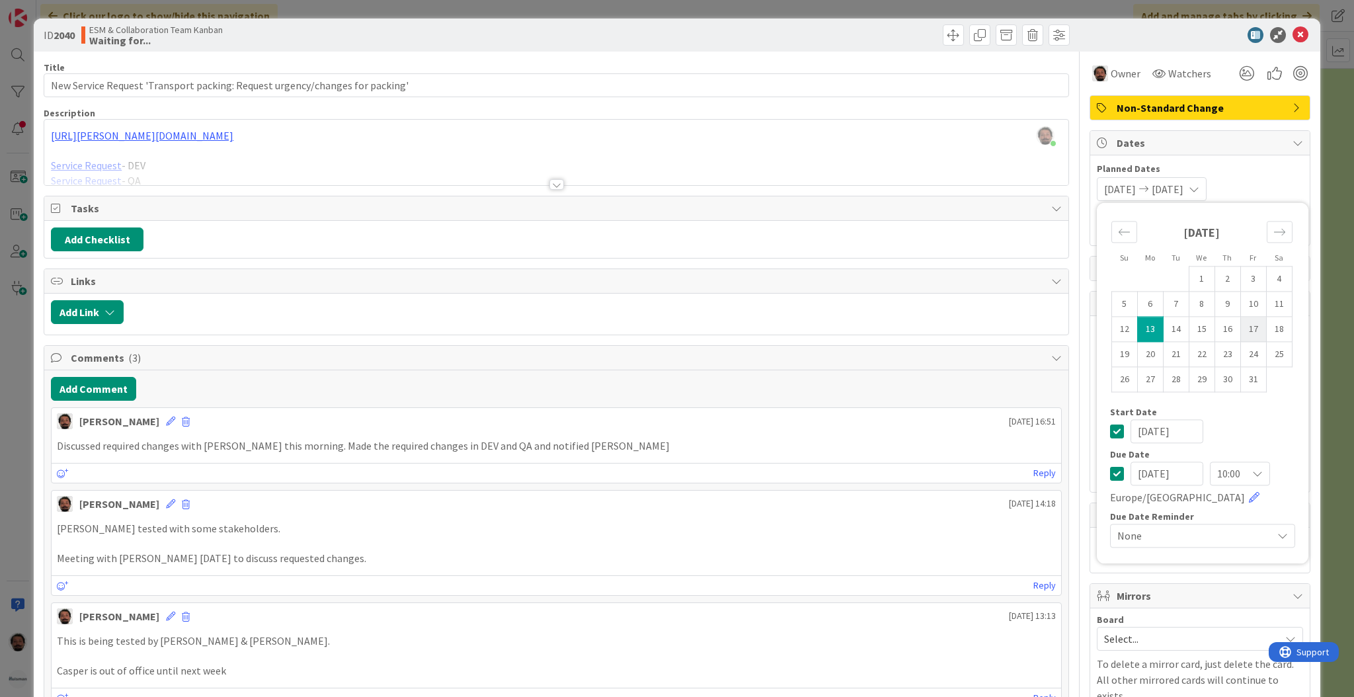
click at [1241, 329] on td "17" at bounding box center [1253, 329] width 26 height 25
type input "[DATE]"
click at [1241, 329] on td "17" at bounding box center [1253, 329] width 26 height 25
type input "[DATE]"
click at [1161, 28] on div at bounding box center [1193, 35] width 234 height 16
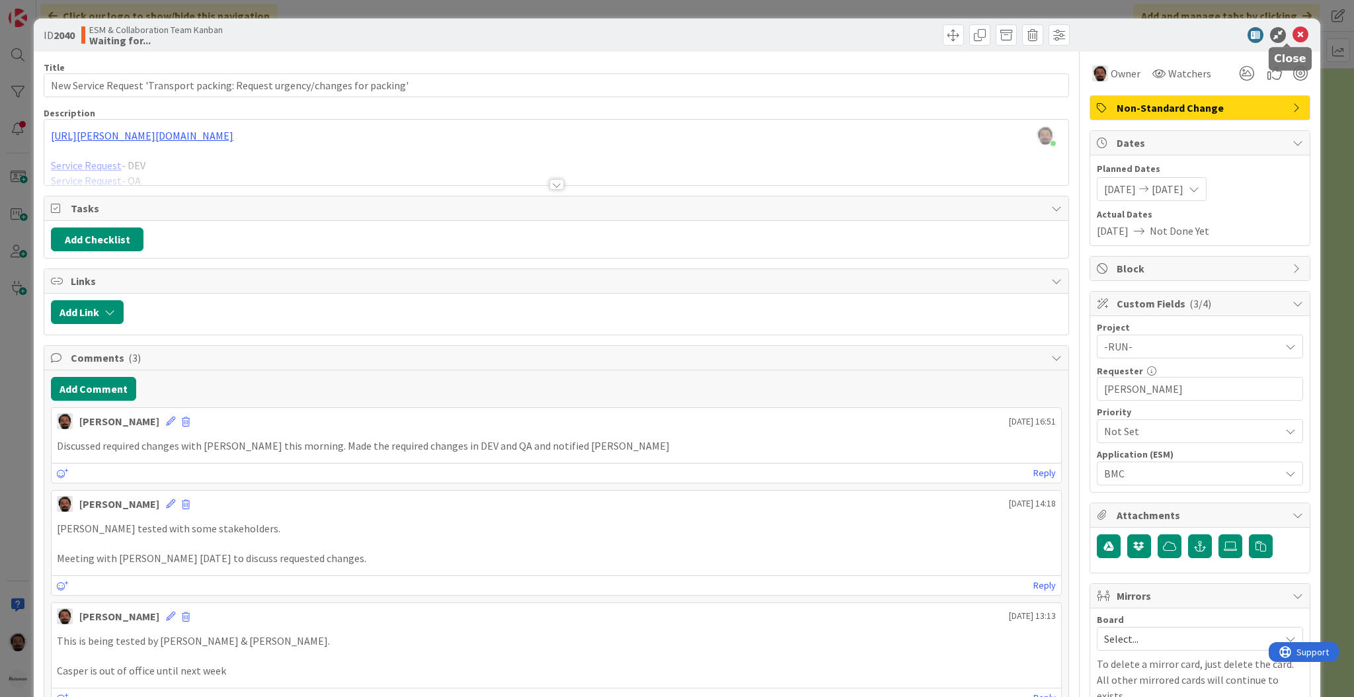
click at [1292, 32] on icon at bounding box center [1300, 35] width 16 height 16
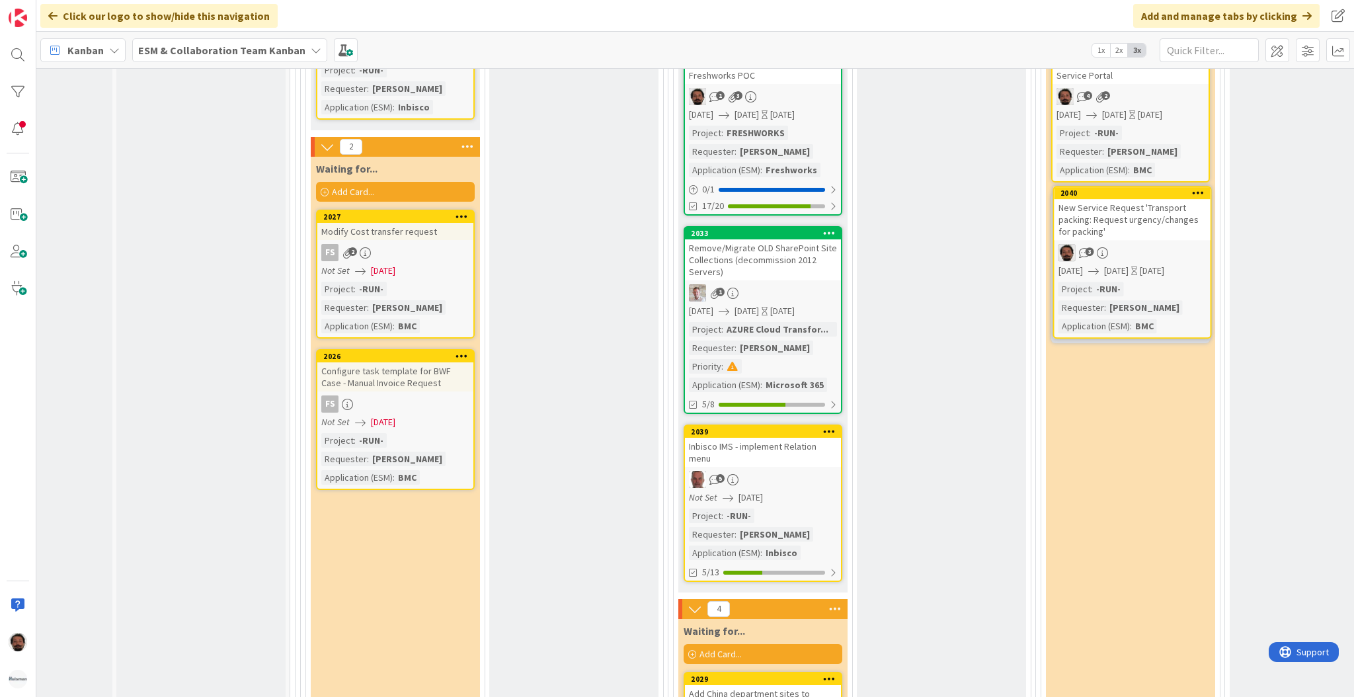
scroll to position [2520, 98]
